Goal: Find specific page/section: Find specific page/section

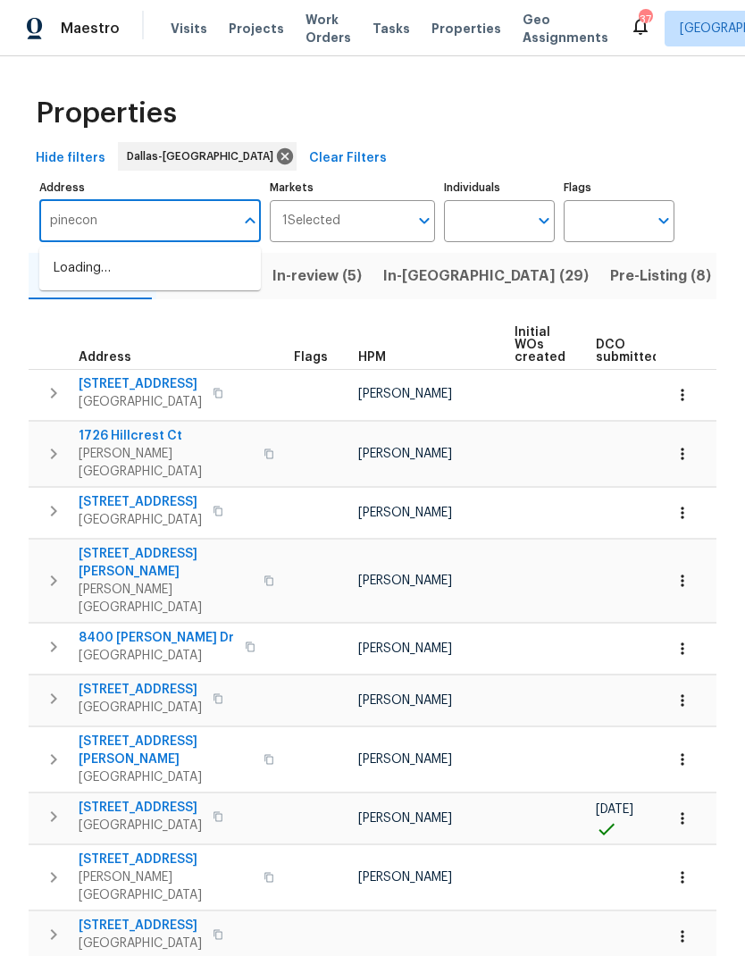
type input "pinecone"
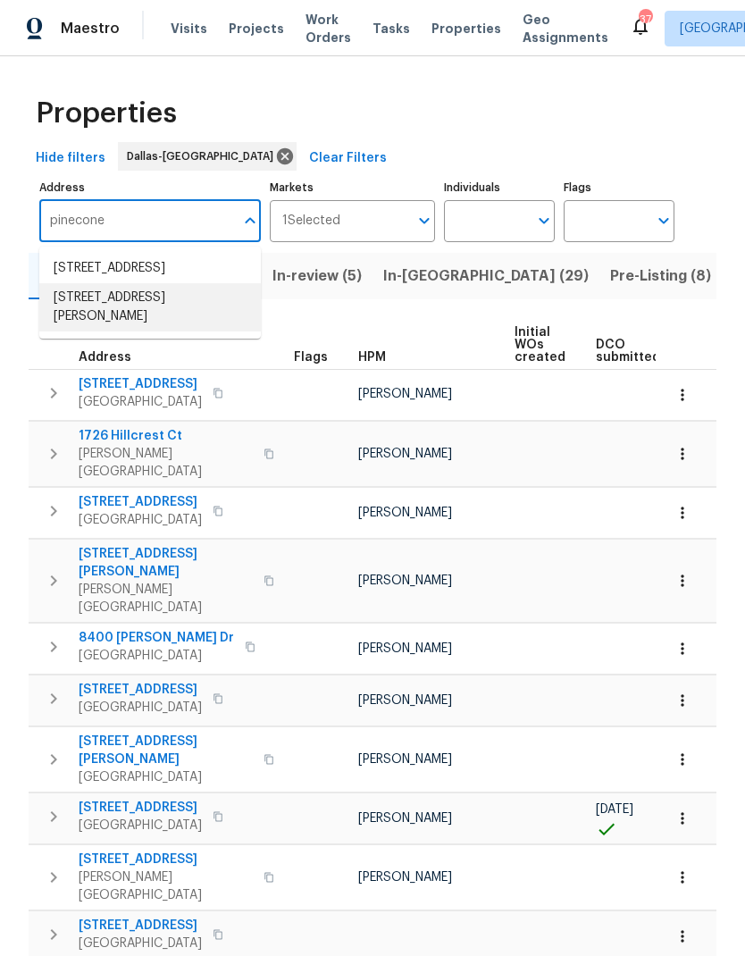
click at [127, 321] on li "[STREET_ADDRESS][PERSON_NAME]" at bounding box center [150, 307] width 222 height 48
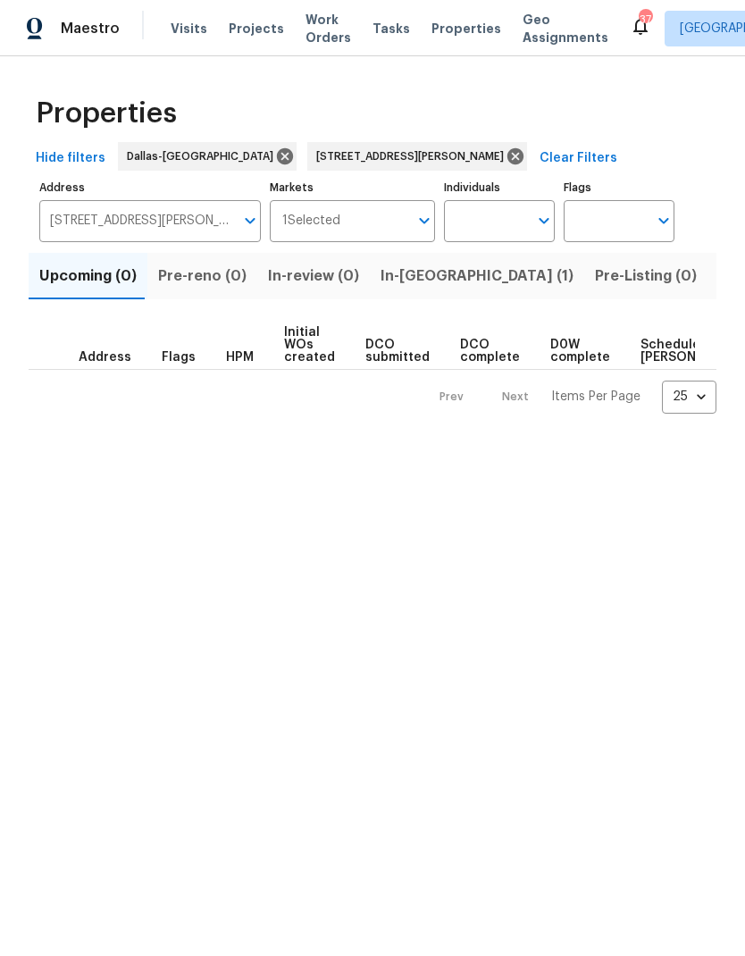
click at [408, 285] on span "In-[GEOGRAPHIC_DATA] (1)" at bounding box center [477, 276] width 193 height 25
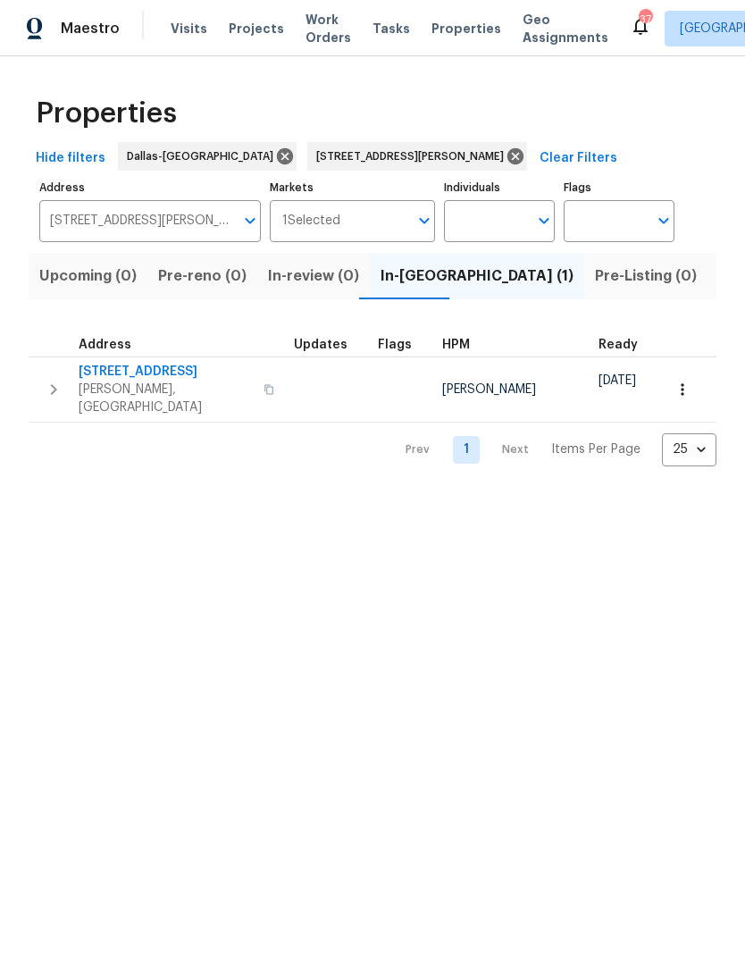
click at [47, 382] on icon "button" at bounding box center [53, 389] width 21 height 21
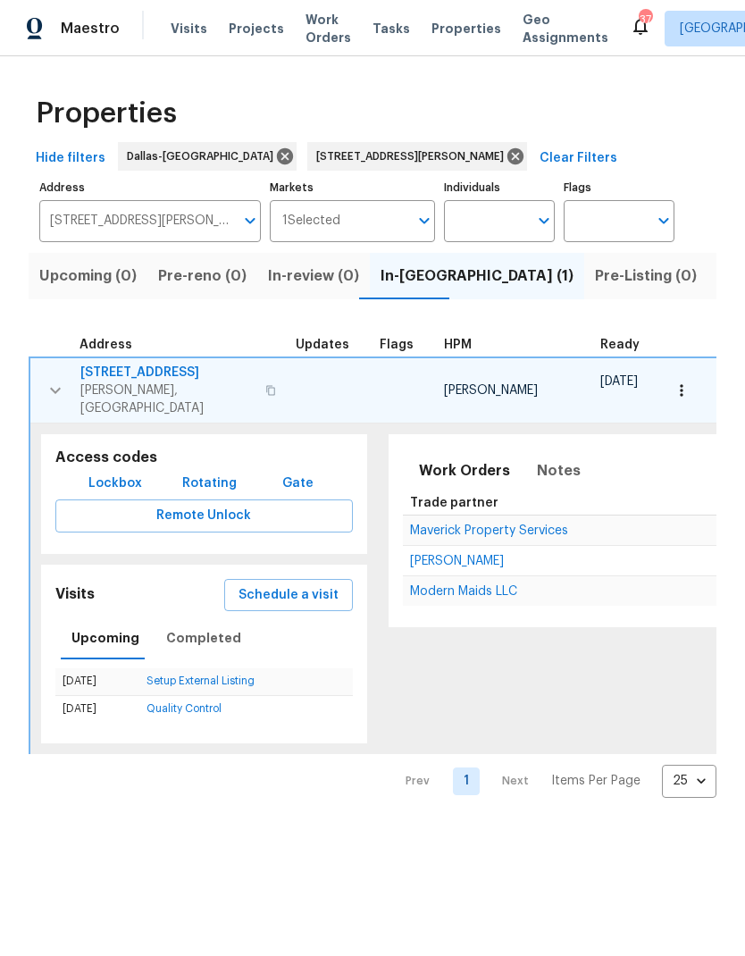
click at [105, 473] on span "Lockbox" at bounding box center [115, 484] width 54 height 22
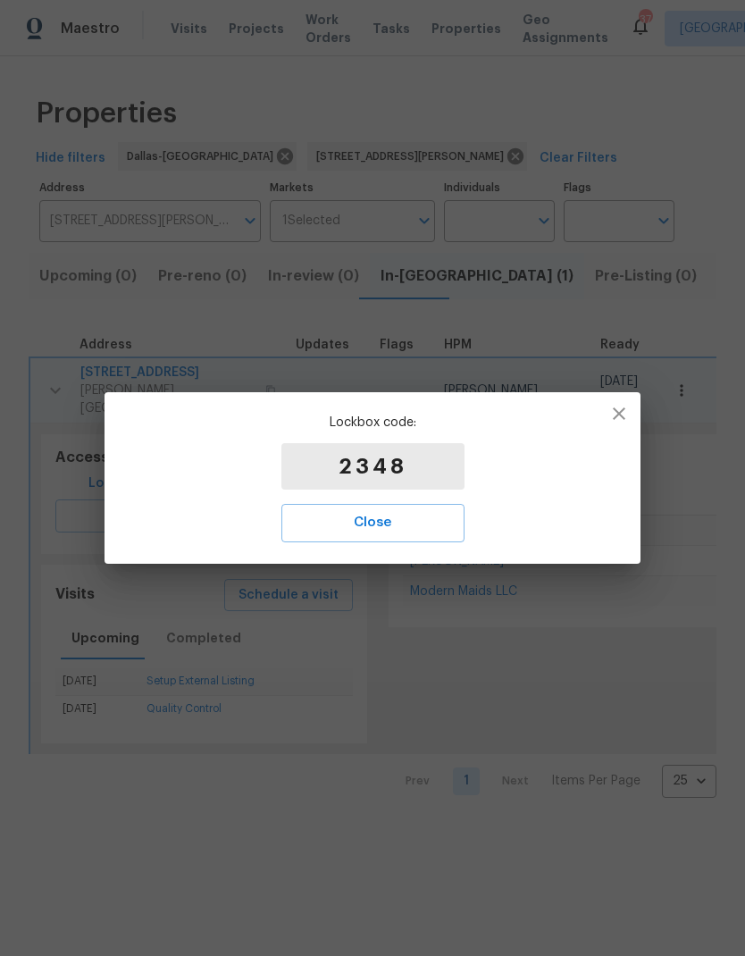
click at [432, 516] on span "Close" at bounding box center [373, 522] width 144 height 23
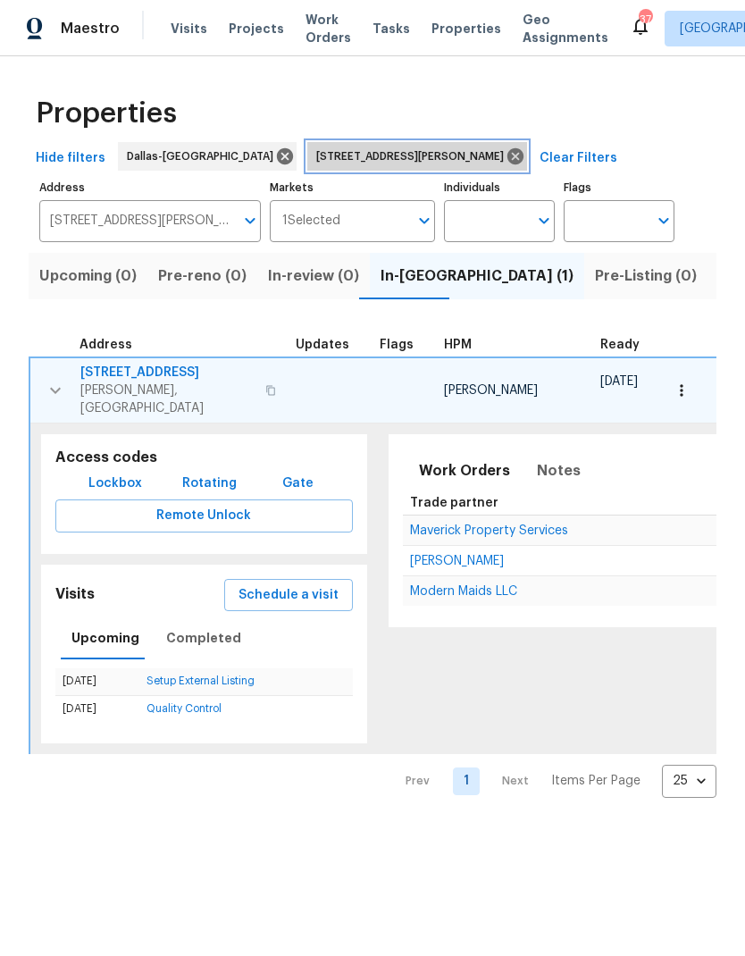
click at [507, 156] on icon at bounding box center [515, 156] width 16 height 16
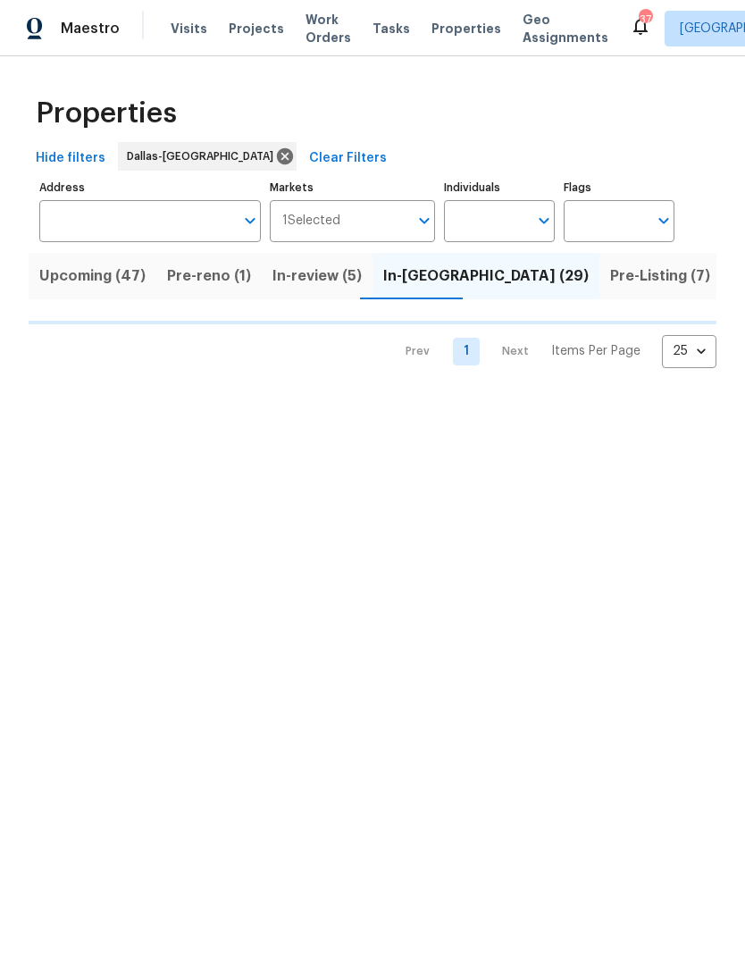
click at [489, 228] on input "Individuals" at bounding box center [486, 221] width 84 height 42
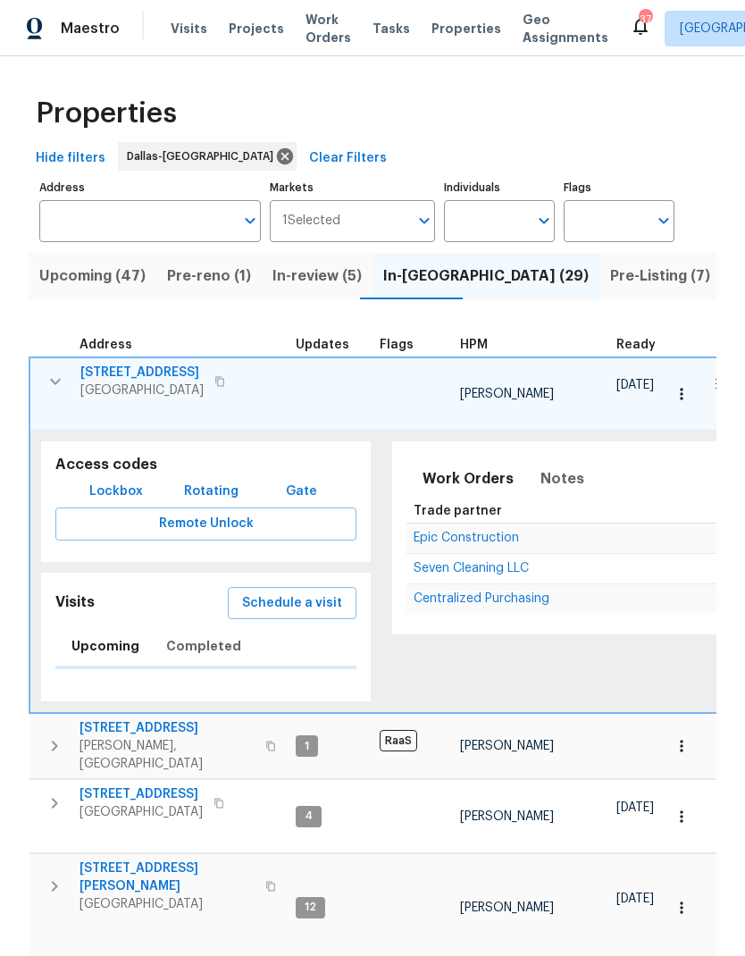
click at [237, 778] on td "[STREET_ADDRESS][PERSON_NAME]" at bounding box center [158, 746] width 259 height 64
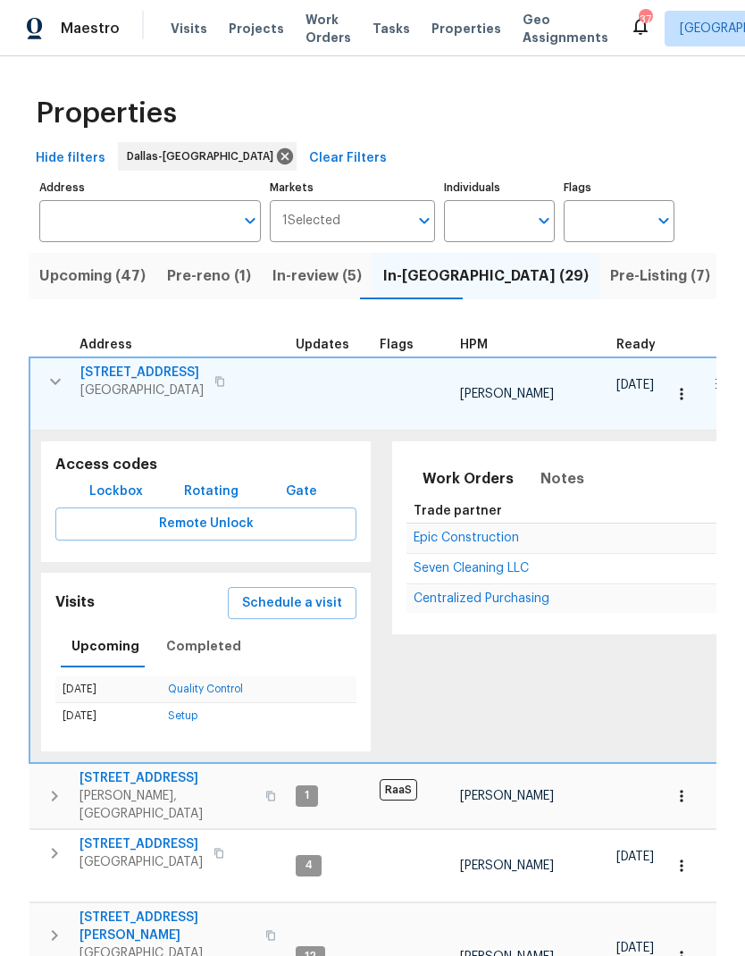
click at [500, 214] on input "text" at bounding box center [486, 221] width 84 height 42
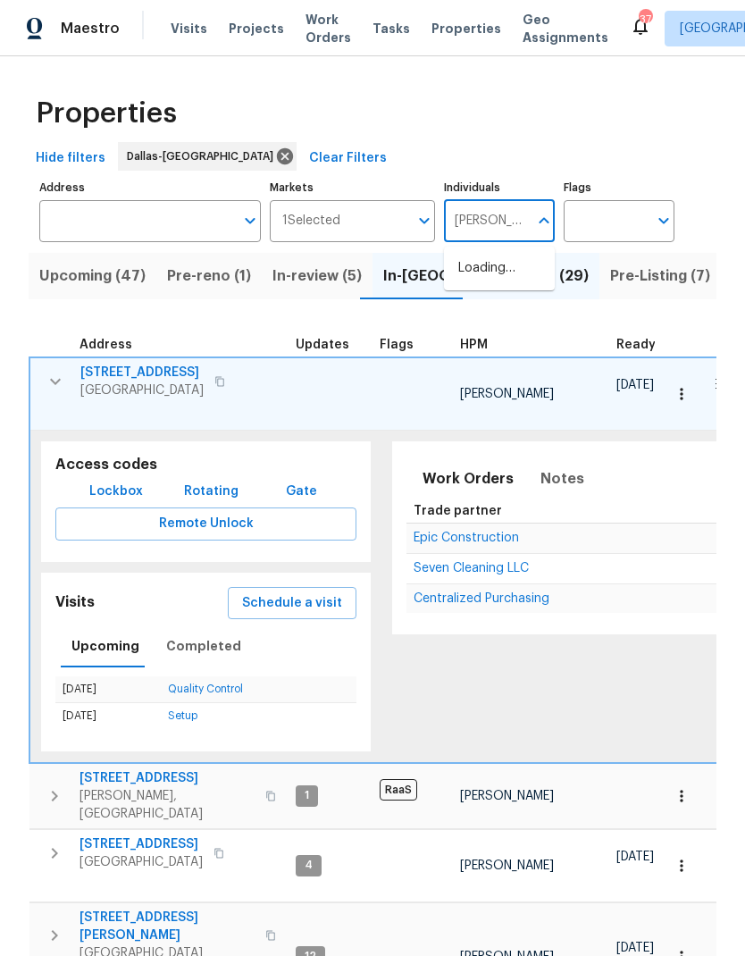
type input "[PERSON_NAME]"
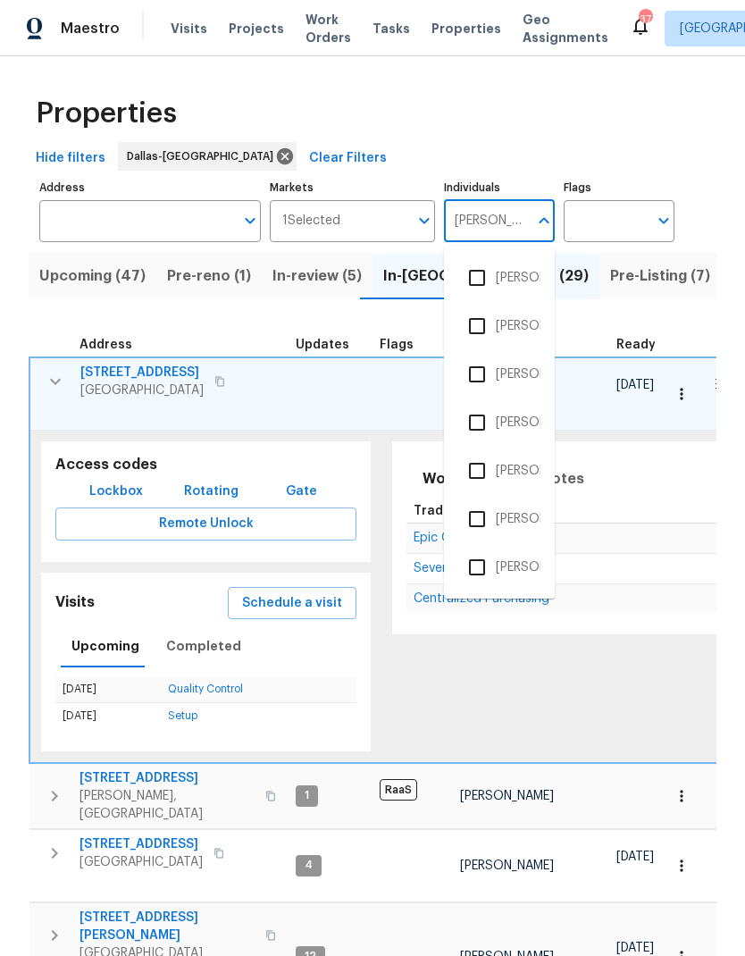
click at [474, 471] on input "checkbox" at bounding box center [477, 471] width 38 height 38
